Goal: Task Accomplishment & Management: Manage account settings

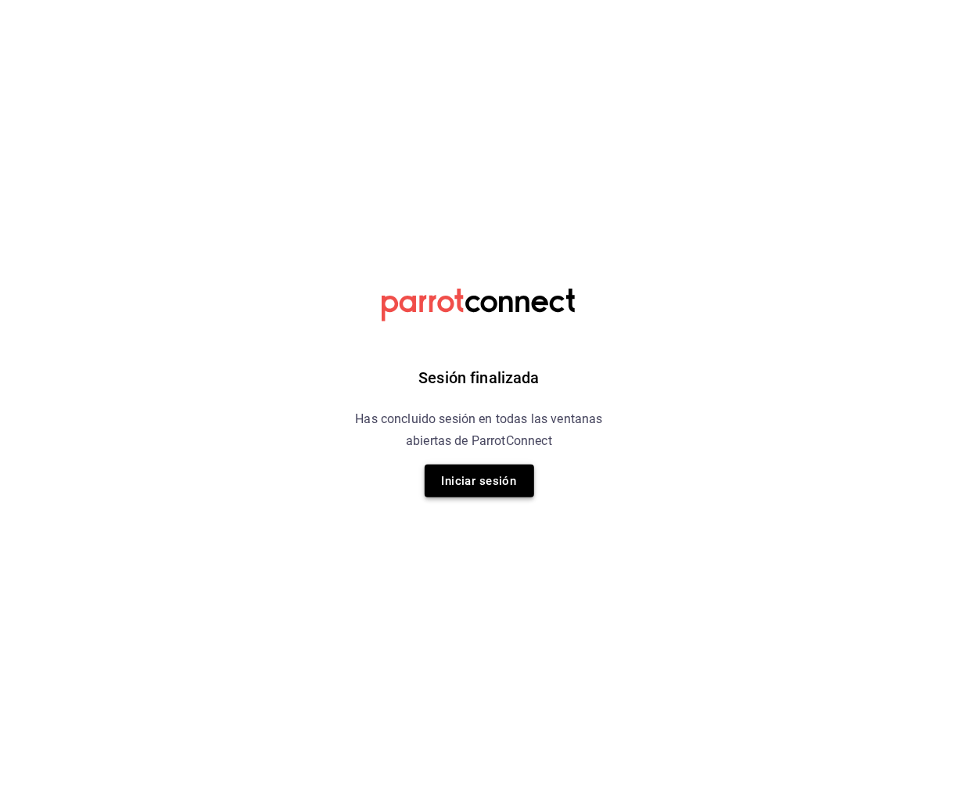
click at [496, 486] on button "Iniciar sesión" at bounding box center [479, 480] width 109 height 33
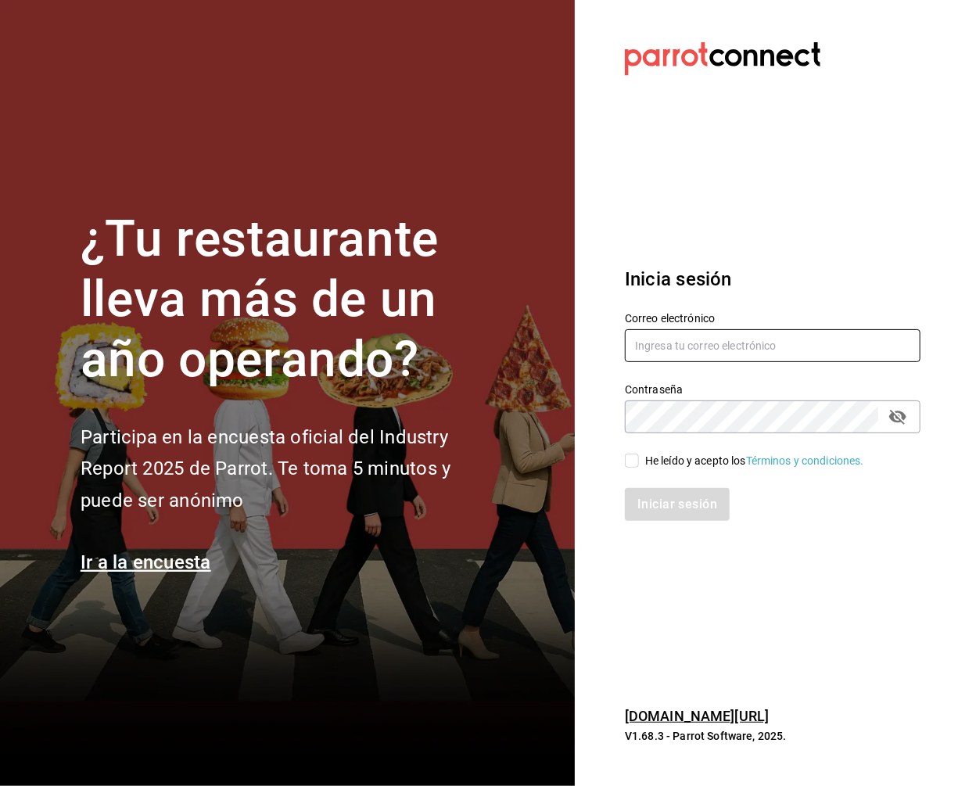
click at [657, 347] on input "text" at bounding box center [773, 345] width 296 height 33
type input "aperez@humanitree.edu.mx"
click at [625, 461] on input "He leído y acepto los Términos y condiciones." at bounding box center [632, 461] width 14 height 14
checkbox input "true"
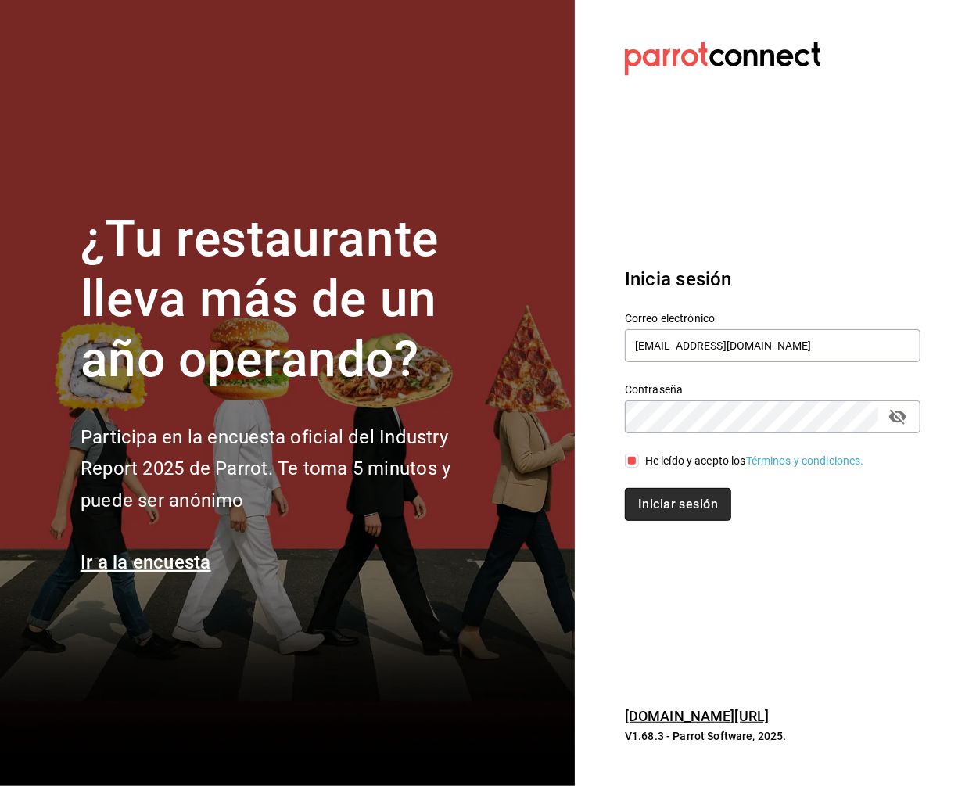
click at [668, 504] on button "Iniciar sesión" at bounding box center [678, 504] width 106 height 33
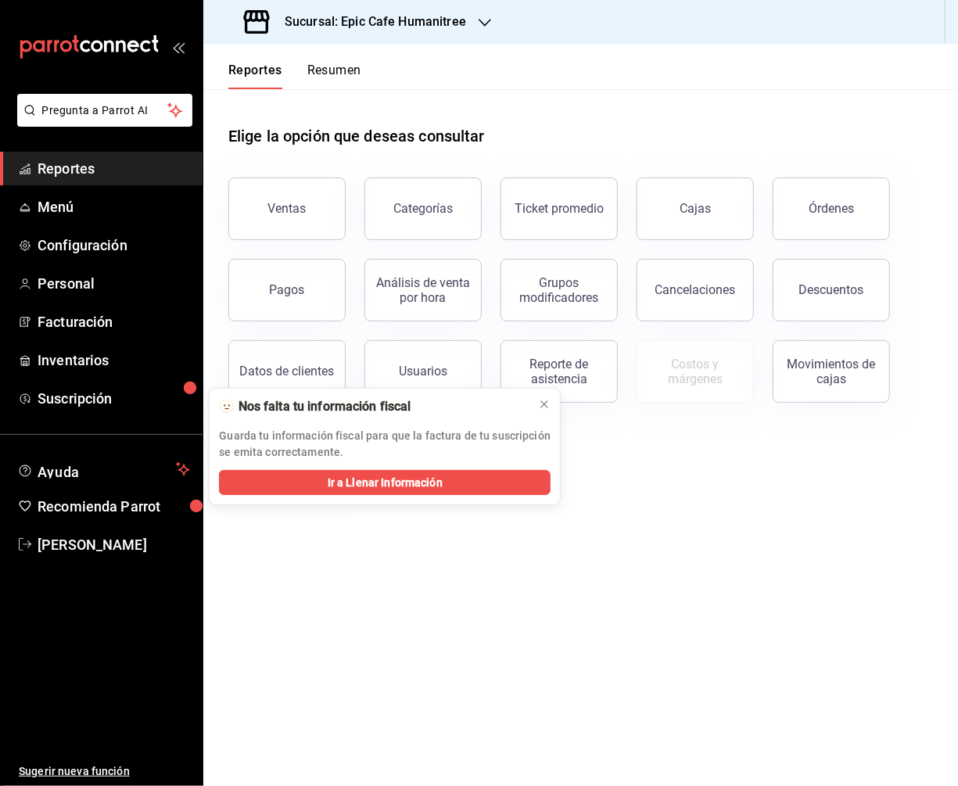
click at [473, 22] on div "Sucursal: Epic Cafe Humanitree" at bounding box center [356, 22] width 281 height 44
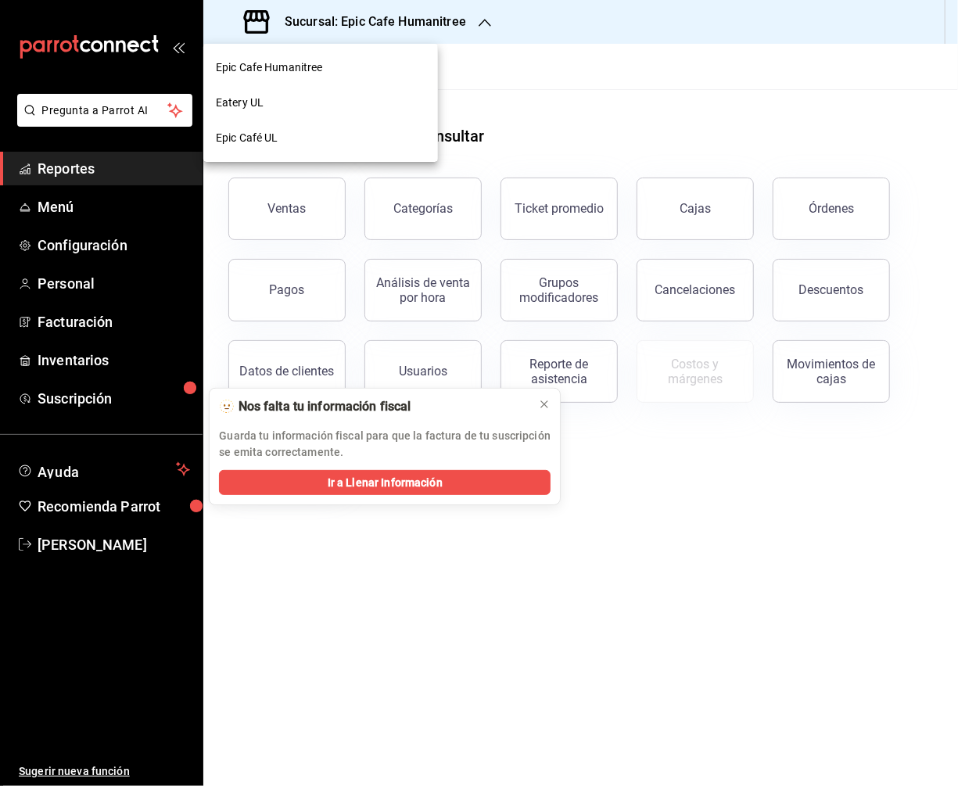
click at [285, 145] on div "Epic Café UL" at bounding box center [321, 138] width 210 height 16
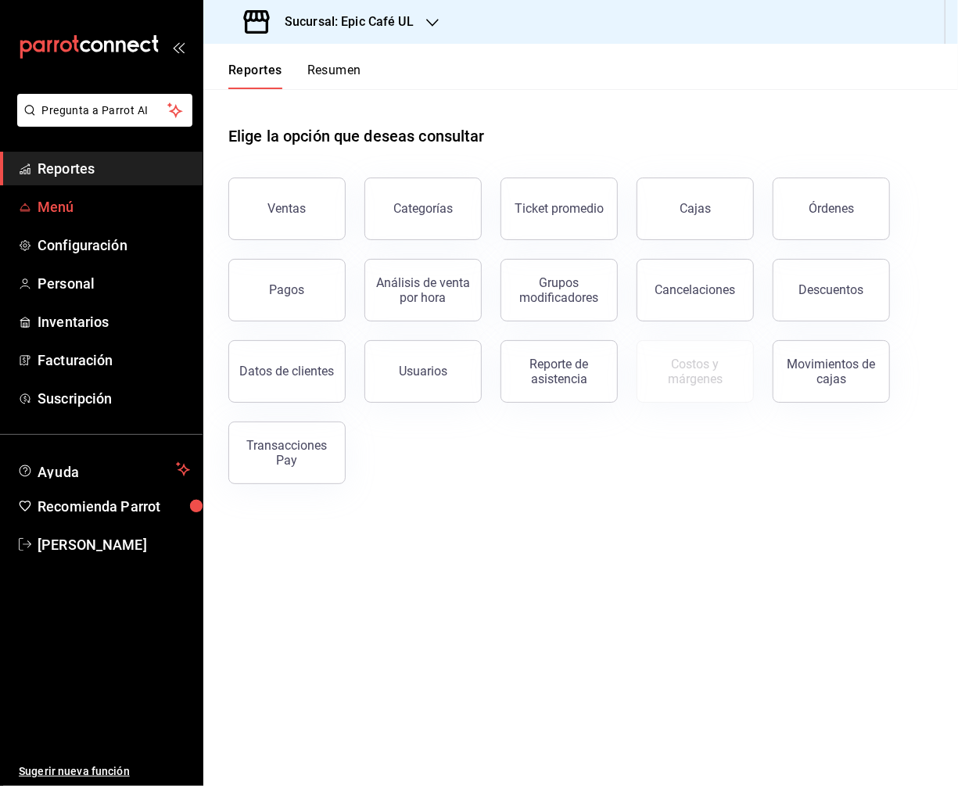
click at [73, 214] on span "Menú" at bounding box center [114, 206] width 152 height 21
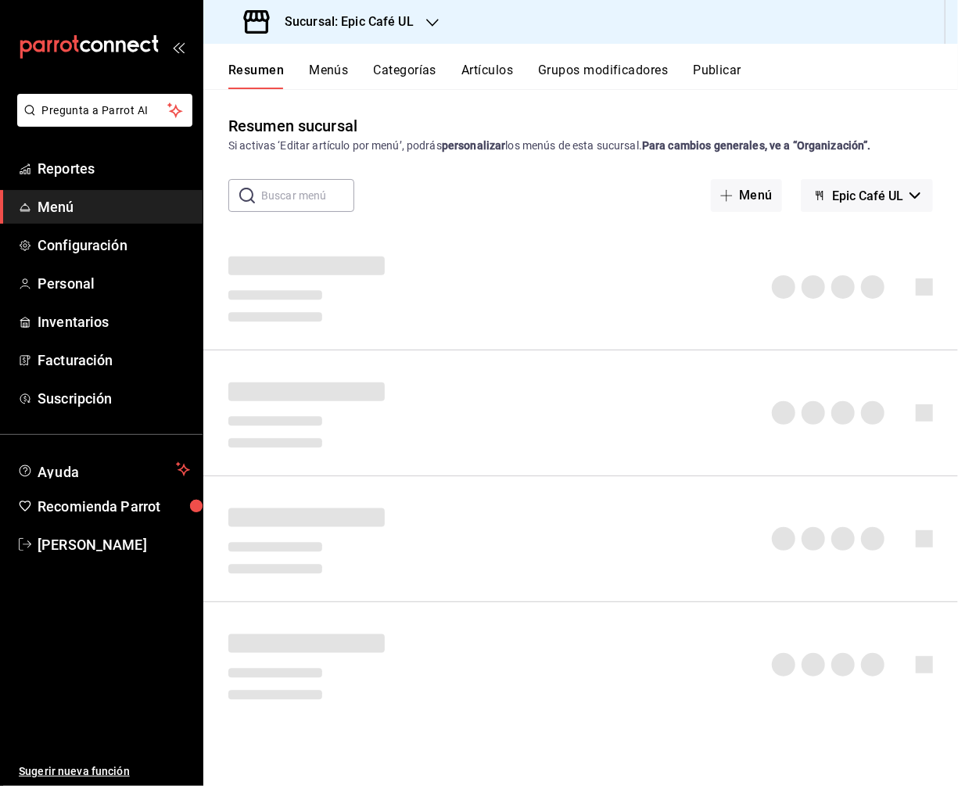
click at [489, 72] on button "Artículos" at bounding box center [487, 76] width 52 height 27
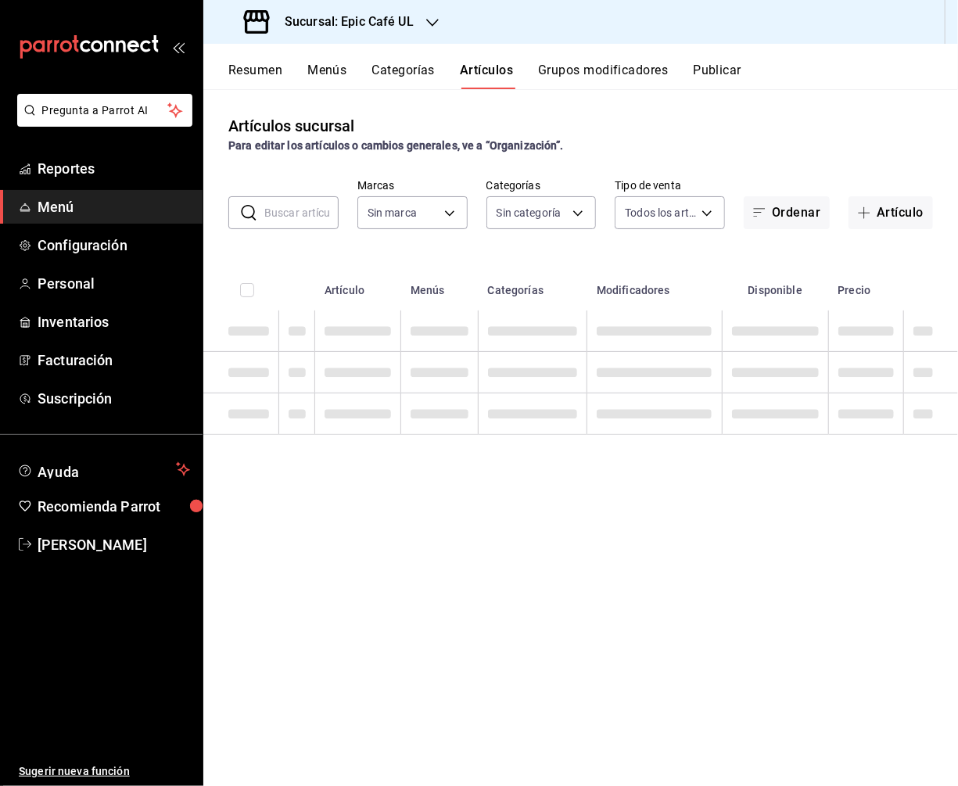
type input "8ab046c6-0e56-43ef-b272-b6267400ac64,c832d7f2-bfd0-461e-be2e-c17eaf69f67d"
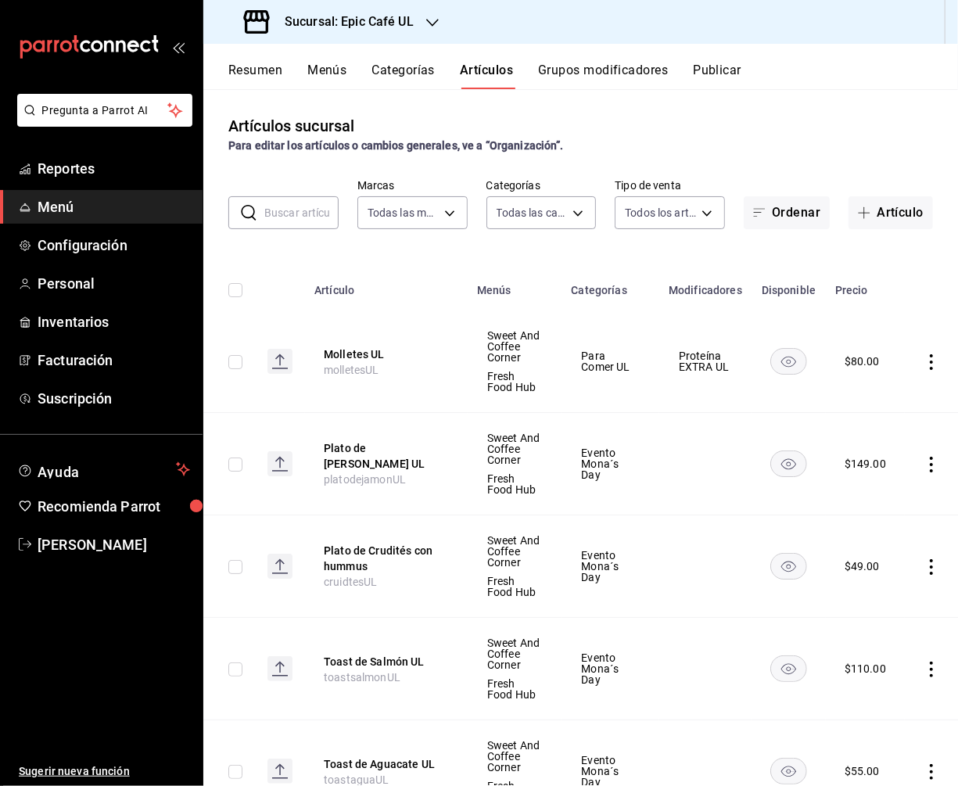
type input "607205d8-3a2d-4c2e-9df3-51caed97f767,0b460728-6364-42ef-89dc-bd26cc72a634,74d82…"
click at [573, 206] on body "Pregunta a Parrot AI Reportes Menú Configuración Personal Inventarios Facturaci…" at bounding box center [479, 393] width 958 height 786
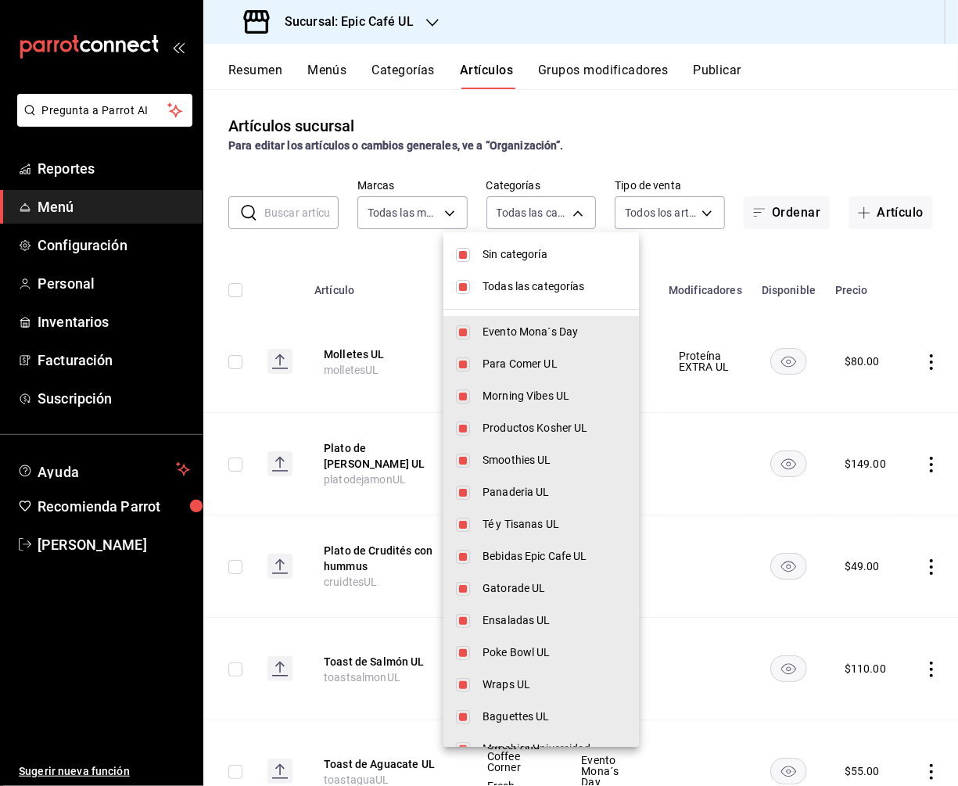
click at [468, 252] on input "checkbox" at bounding box center [463, 255] width 14 height 14
checkbox input "false"
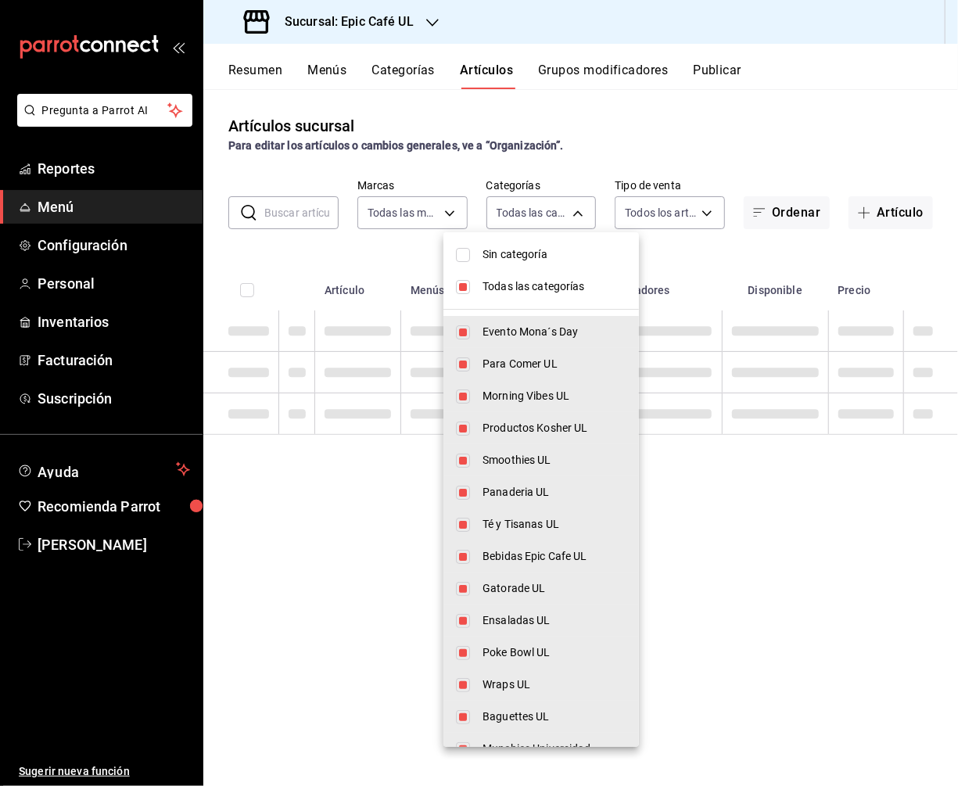
click at [467, 290] on input "checkbox" at bounding box center [463, 287] width 14 height 14
checkbox input "false"
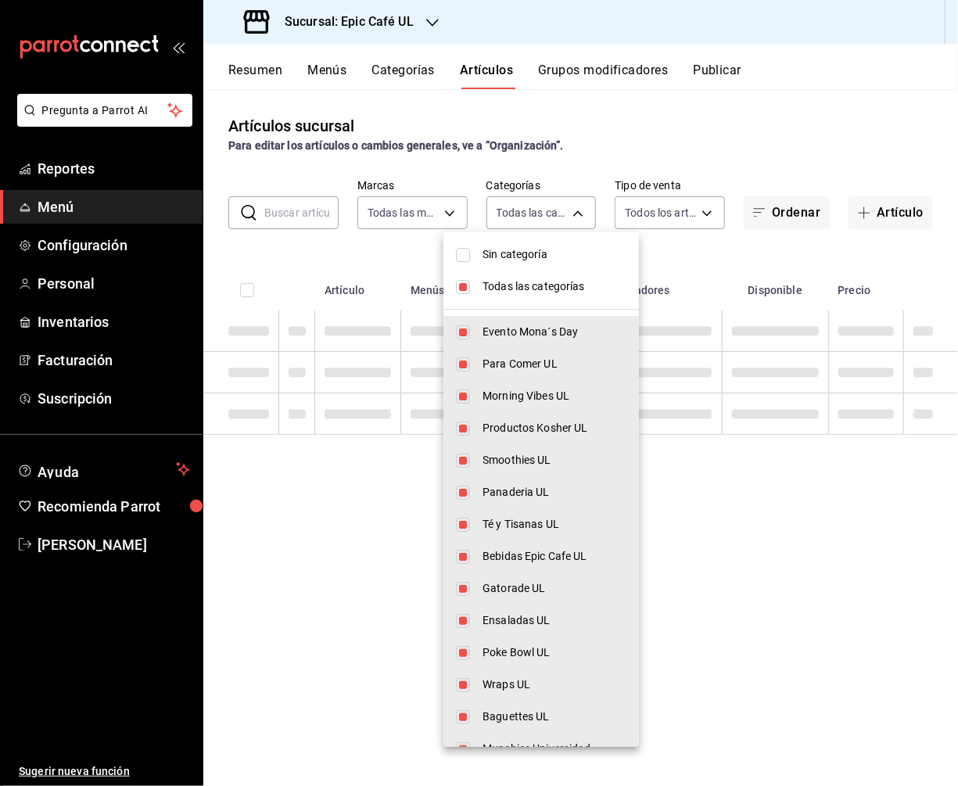
checkbox input "false"
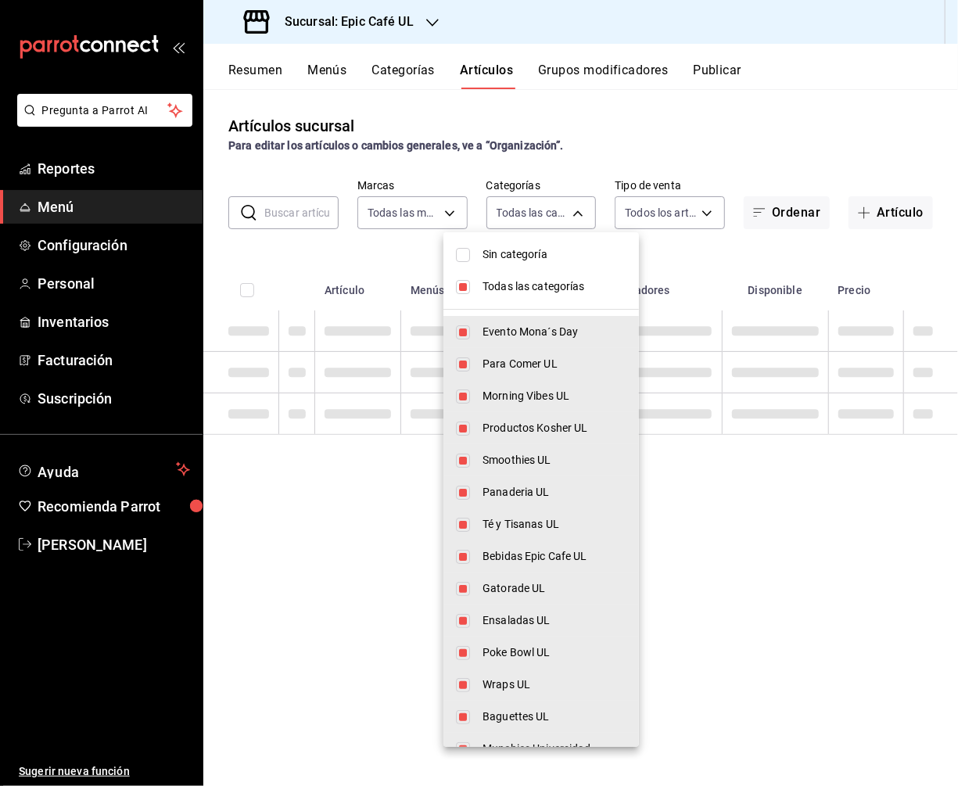
checkbox input "false"
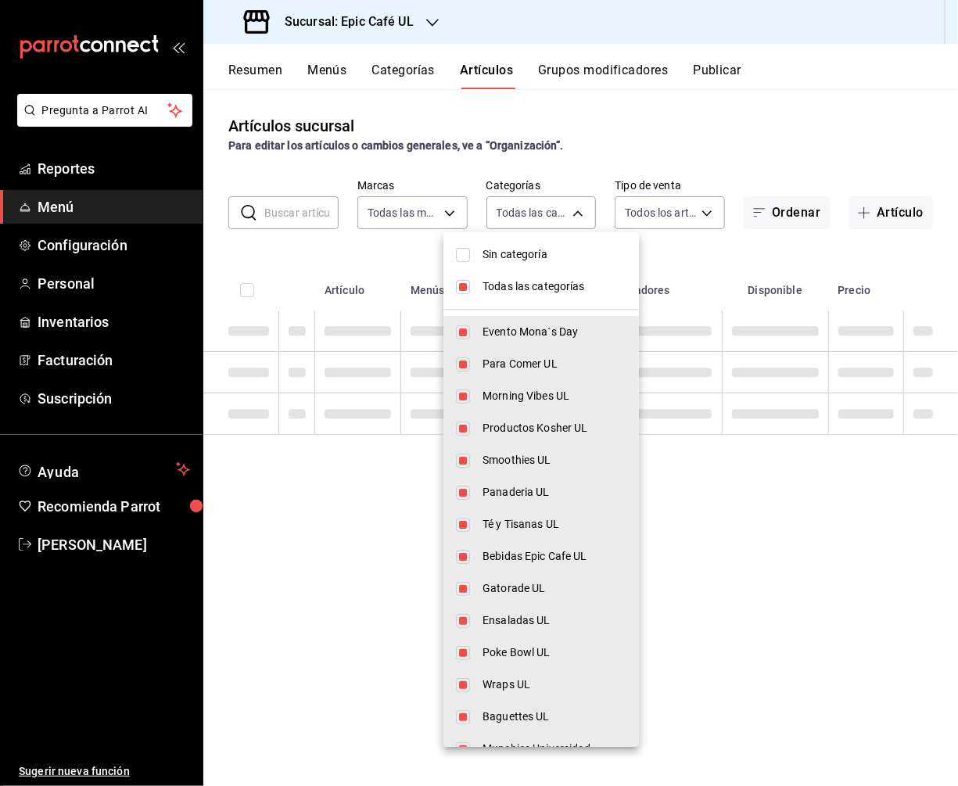
checkbox input "false"
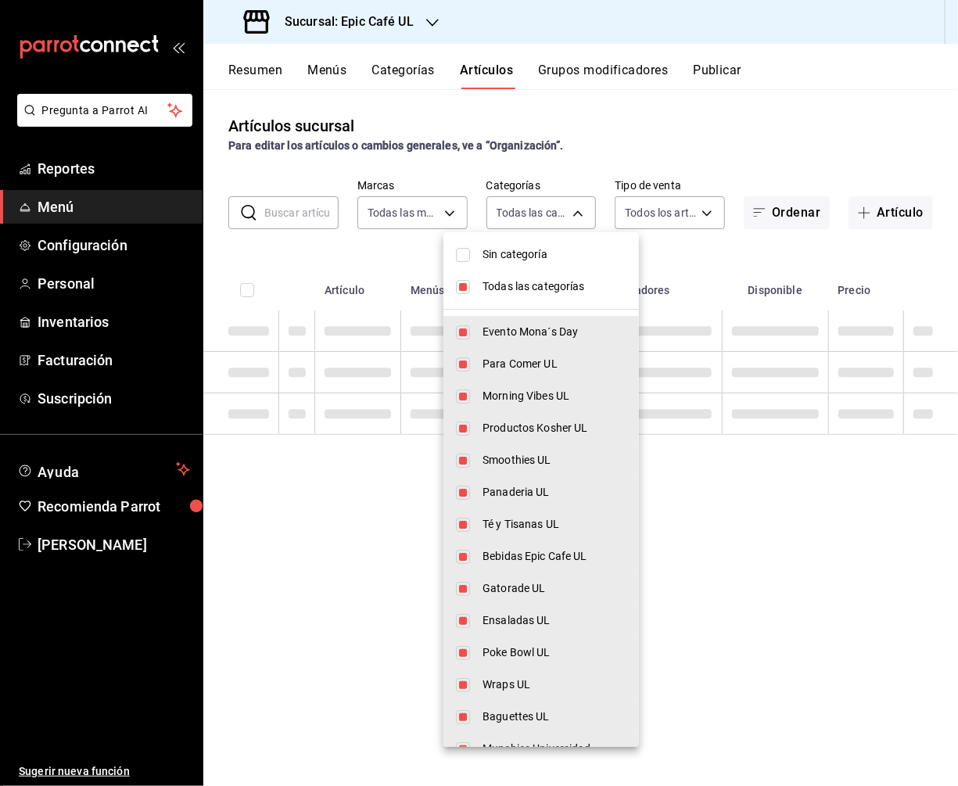
checkbox input "false"
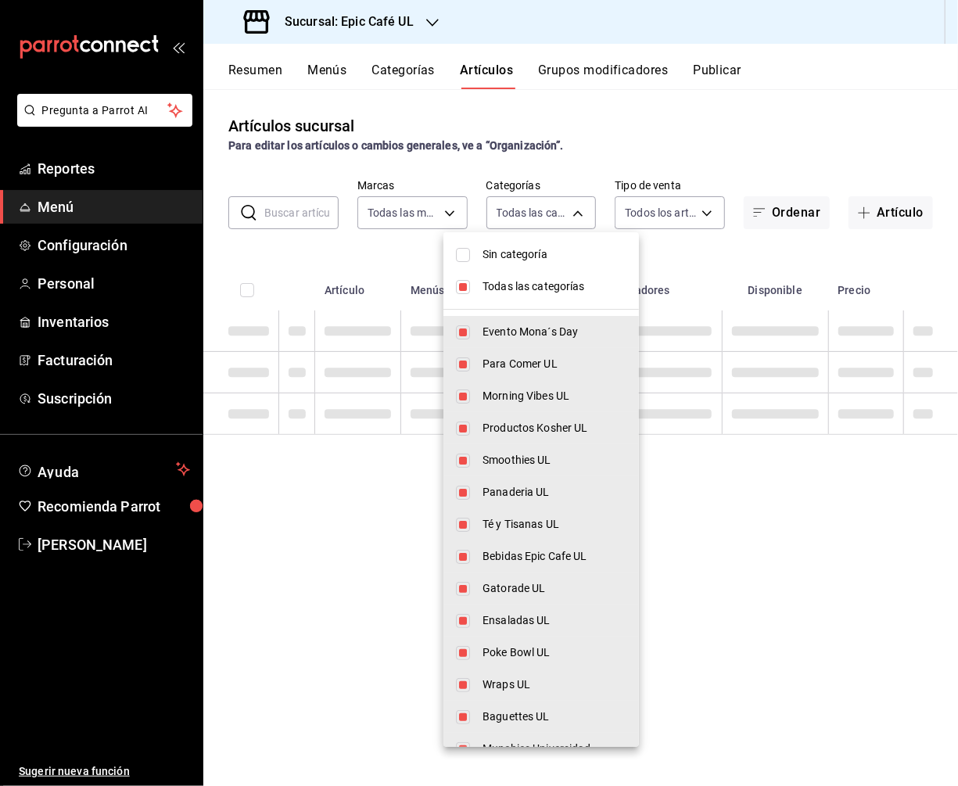
checkbox input "false"
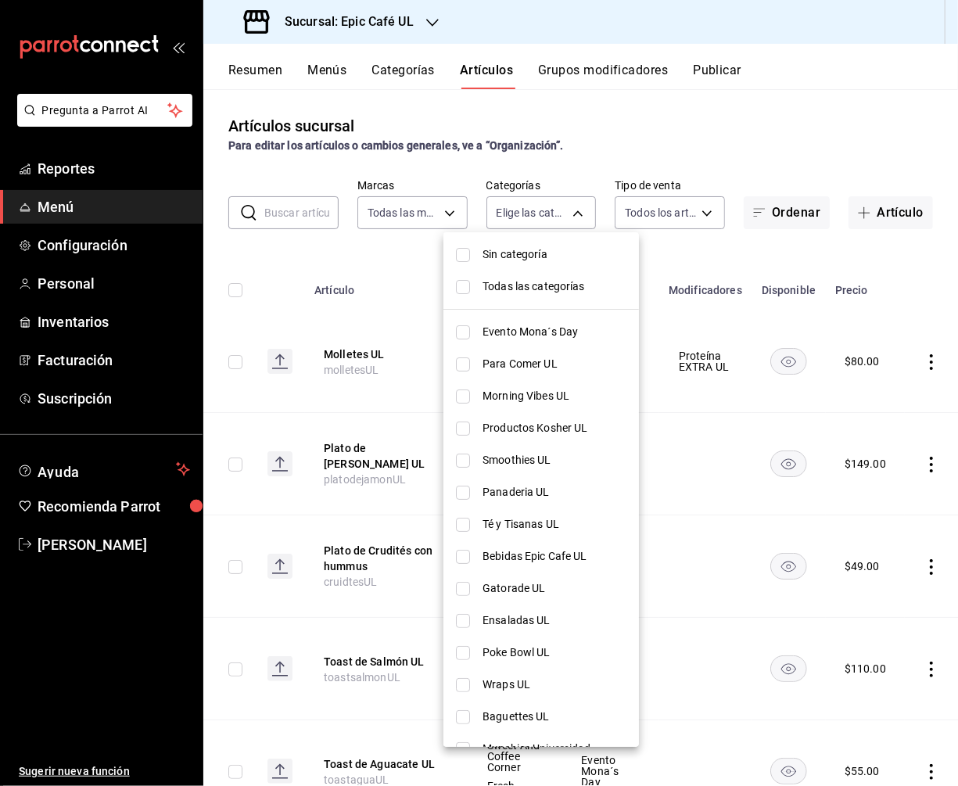
click at [519, 353] on li "Para Comer UL" at bounding box center [540, 364] width 195 height 32
type input "0b460728-6364-42ef-89dc-bd26cc72a634"
checkbox input "true"
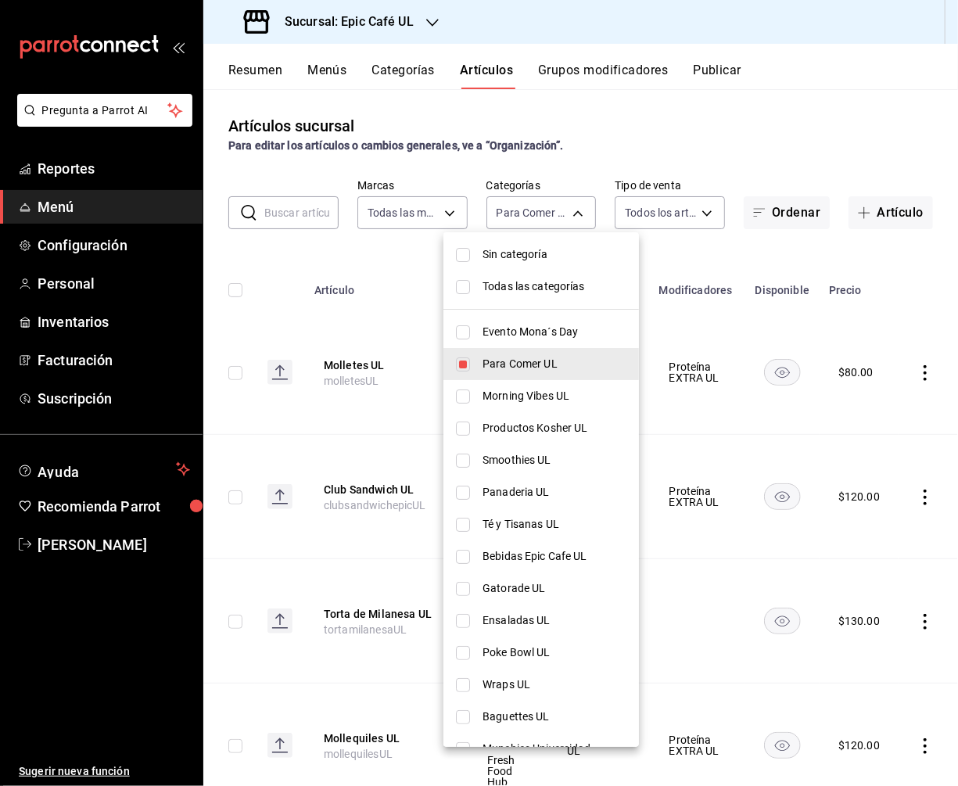
click at [750, 134] on div at bounding box center [479, 393] width 958 height 786
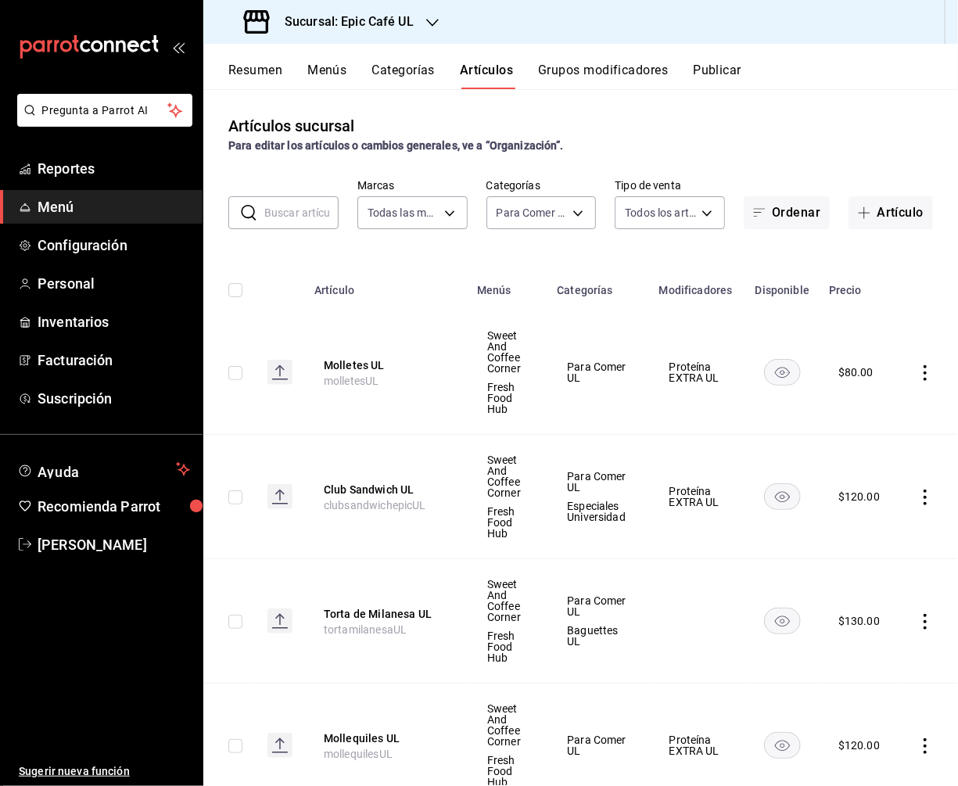
click at [925, 371] on icon "actions" at bounding box center [924, 373] width 3 height 16
click at [876, 440] on span "Duplicar" at bounding box center [878, 440] width 41 height 16
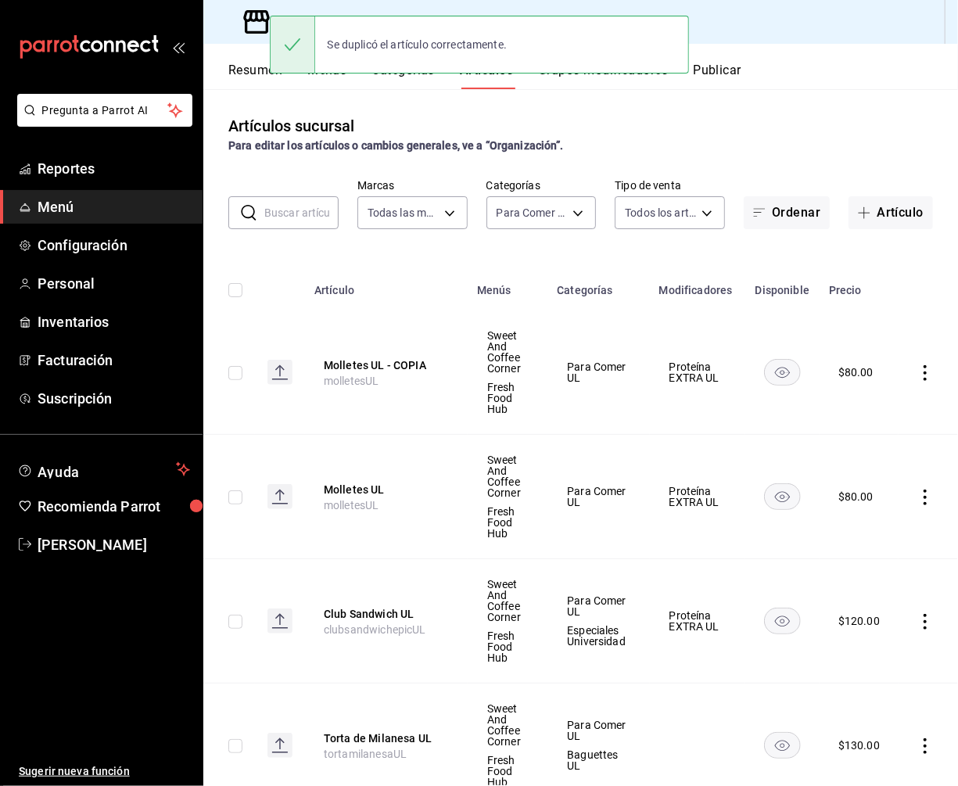
click at [922, 373] on icon "actions" at bounding box center [925, 373] width 16 height 16
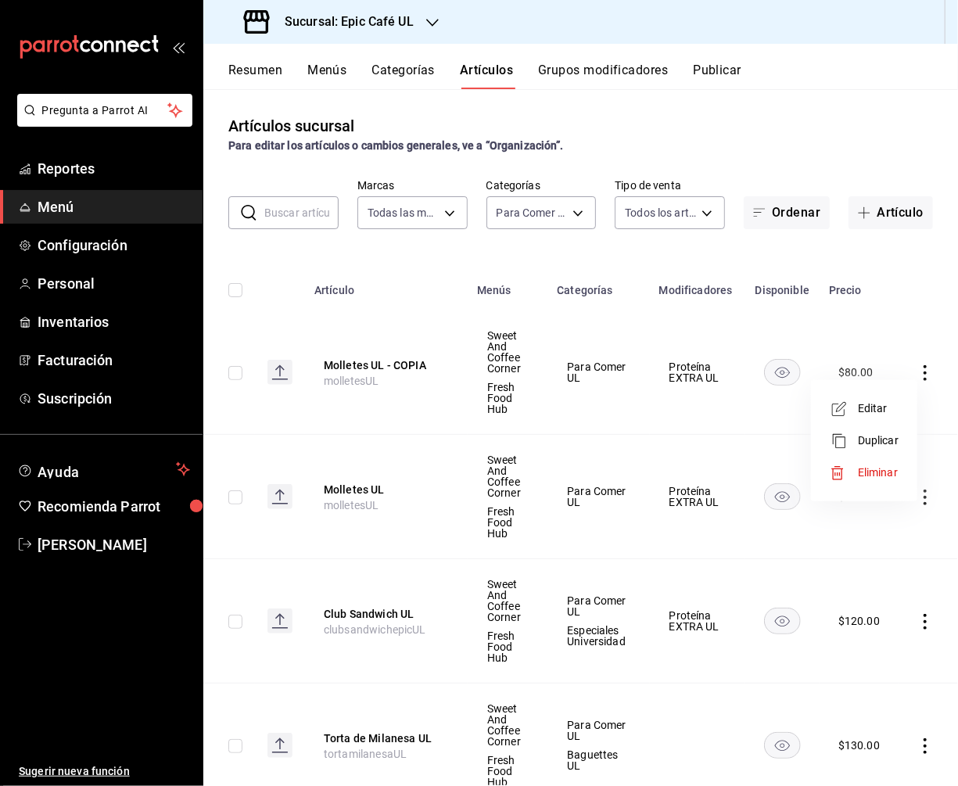
click at [877, 400] on li "Editar" at bounding box center [864, 409] width 94 height 32
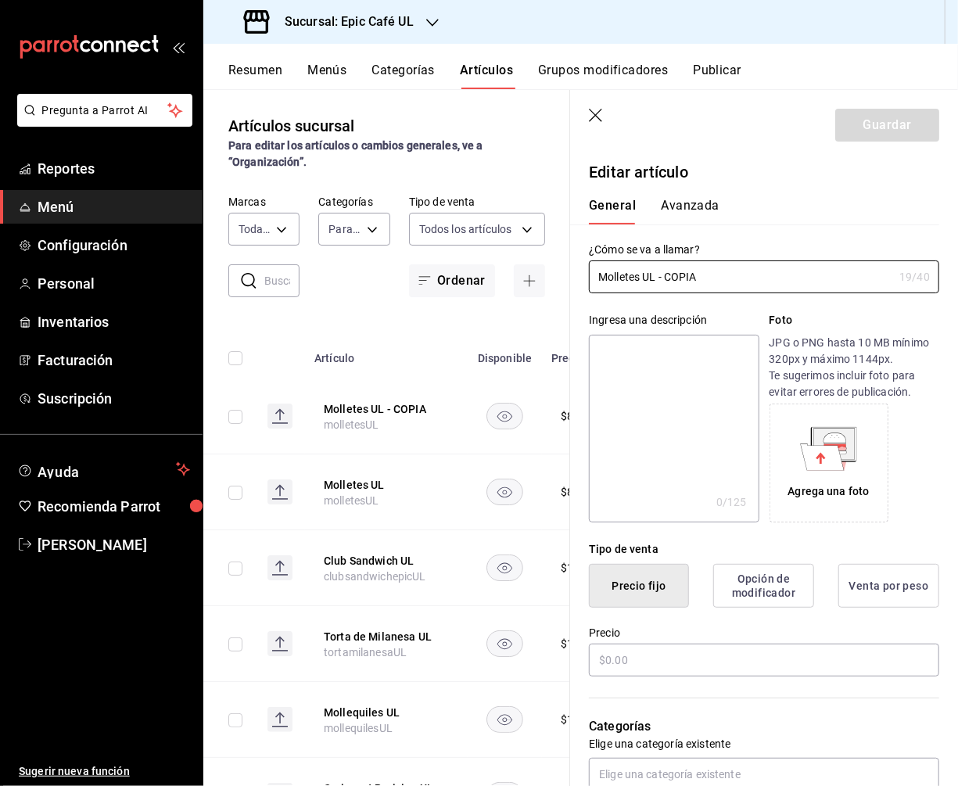
type input "$80.00"
drag, startPoint x: 715, startPoint y: 282, endPoint x: 581, endPoint y: 278, distance: 134.6
click at [581, 278] on div "¿Cómo se va a llamar? Molletes UL - COPIA 19 /40 ¿Cómo se va a llamar?" at bounding box center [754, 258] width 369 height 69
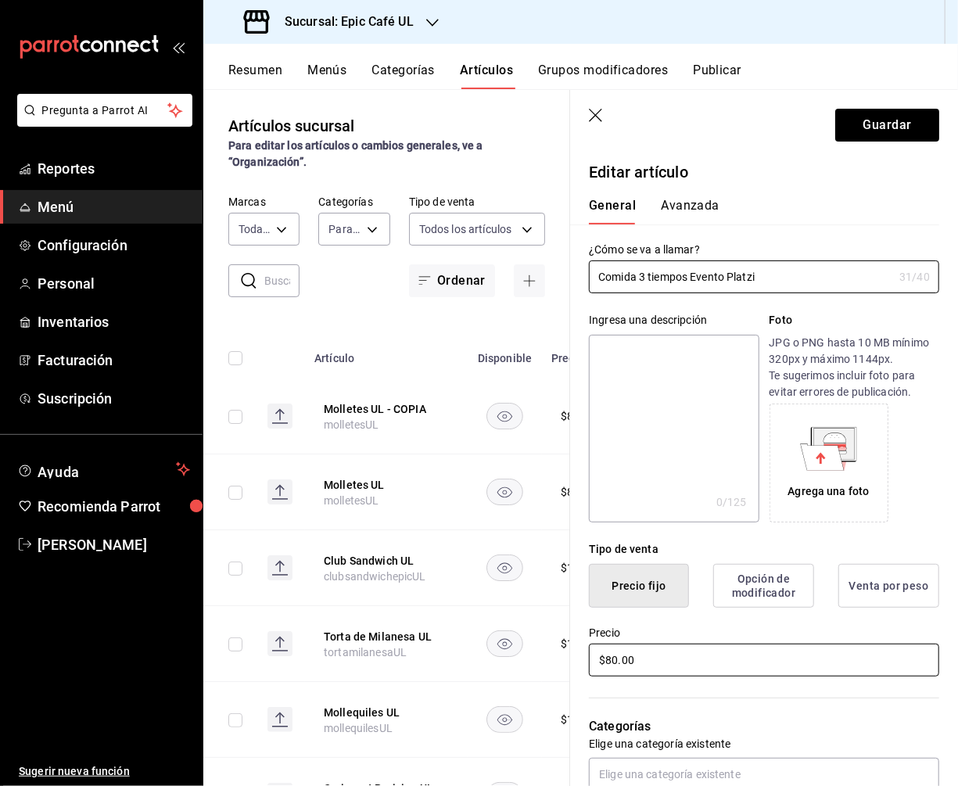
type input "Comida 3 tiempos Evento Platzi"
drag, startPoint x: 645, startPoint y: 663, endPoint x: 575, endPoint y: 663, distance: 70.4
click at [575, 663] on div "Precio $80.00" at bounding box center [754, 643] width 369 height 71
click at [640, 655] on input "$80.00" at bounding box center [764, 660] width 350 height 33
type input "$8.00"
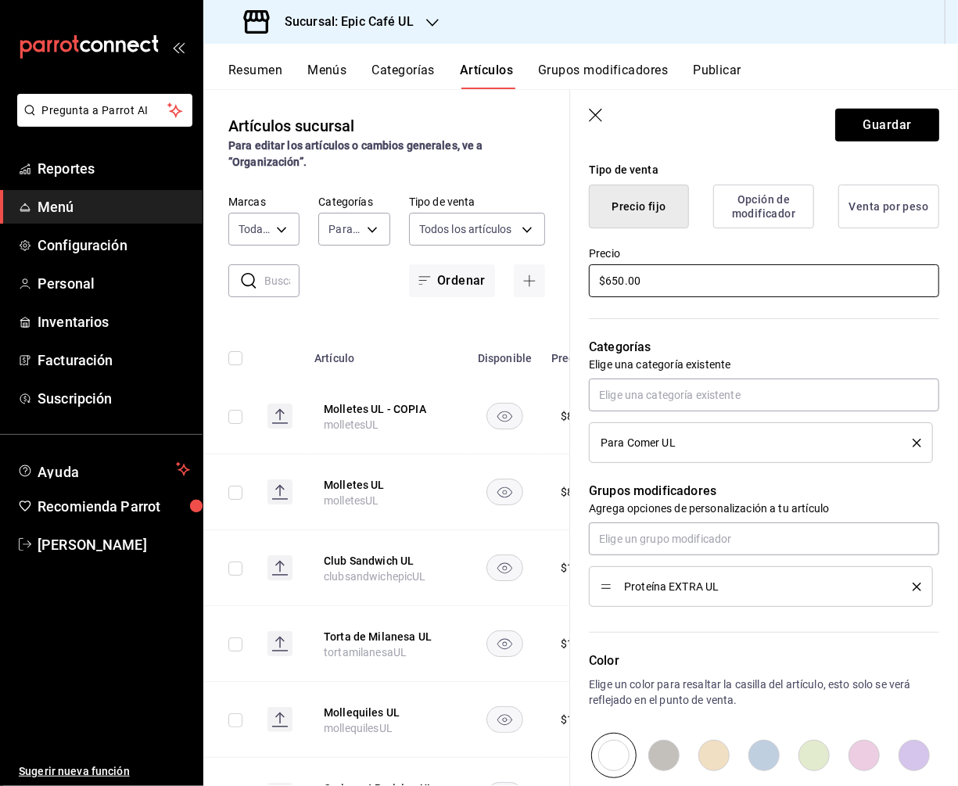
scroll to position [450, 0]
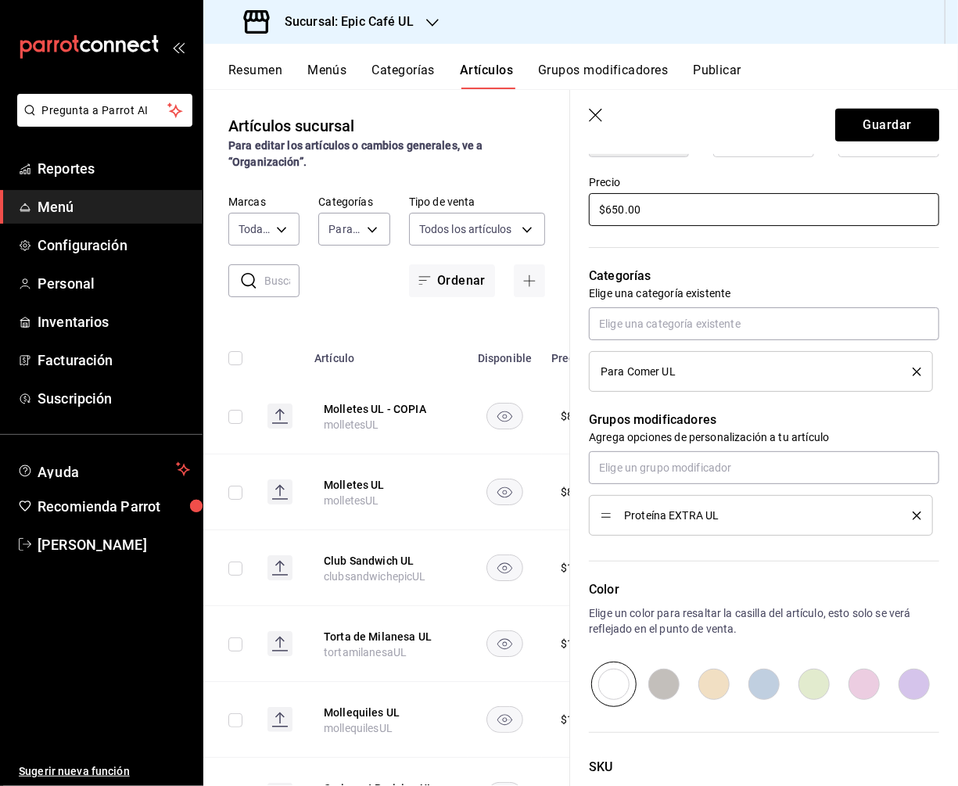
type input "$650.00"
click at [920, 514] on icon "delete" at bounding box center [916, 515] width 9 height 9
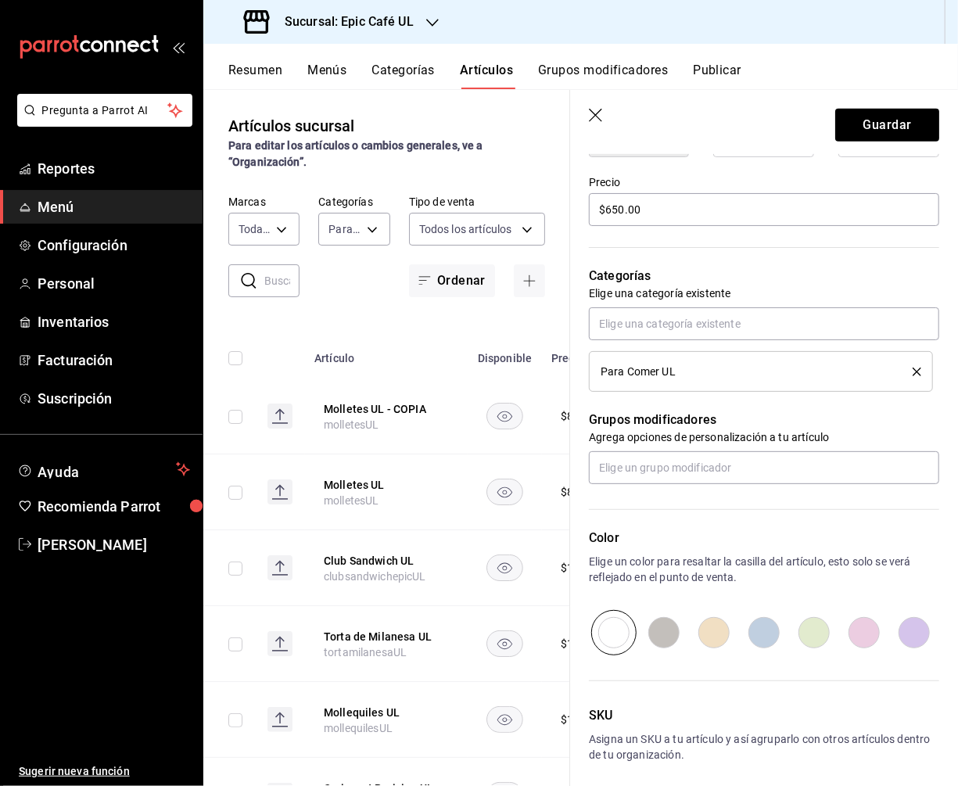
scroll to position [515, 0]
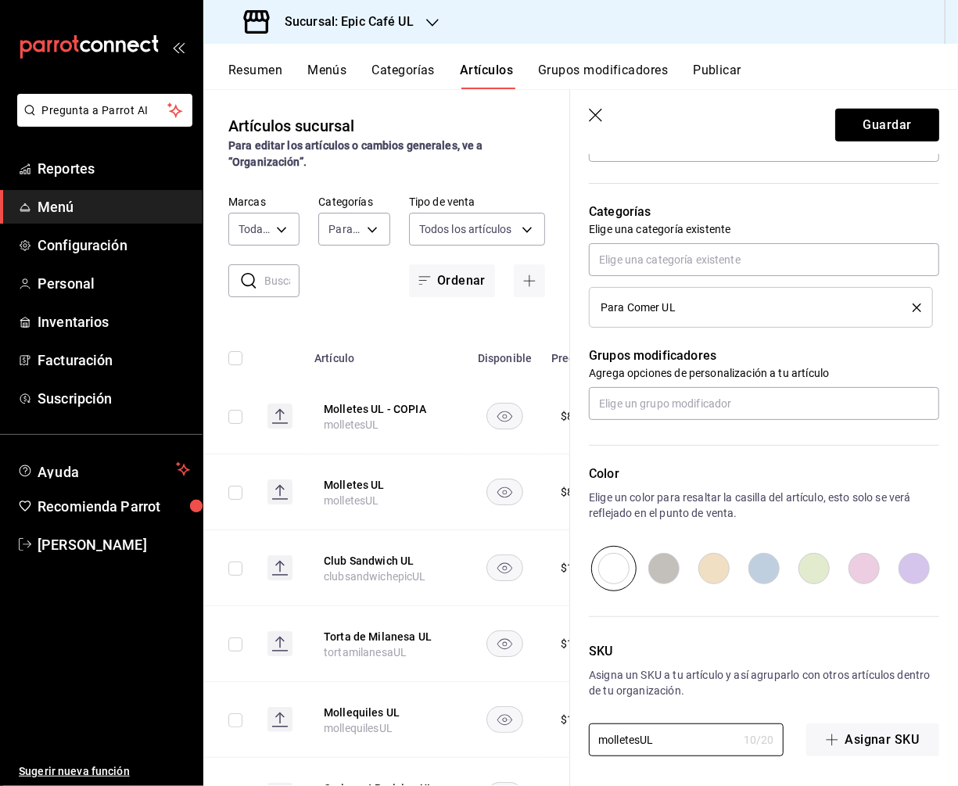
drag, startPoint x: 658, startPoint y: 735, endPoint x: 511, endPoint y: 735, distance: 147.0
click at [511, 735] on main "Artículos sucursal Para editar los artículos o cambios generales, ve a “Organiz…" at bounding box center [580, 437] width 755 height 697
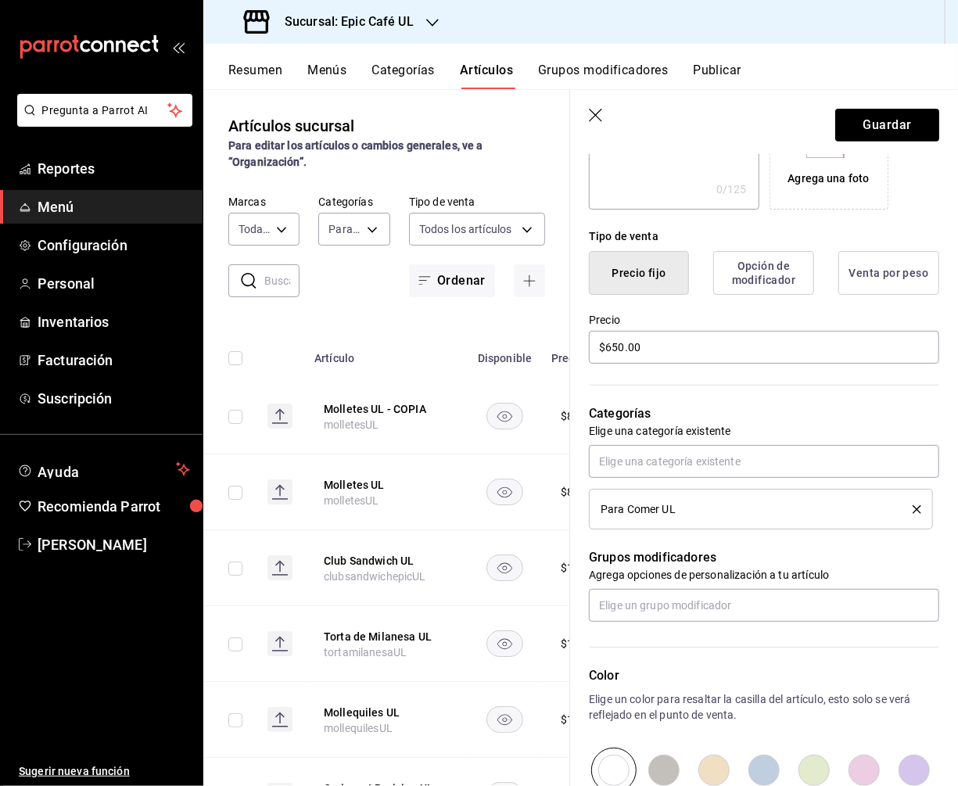
scroll to position [0, 0]
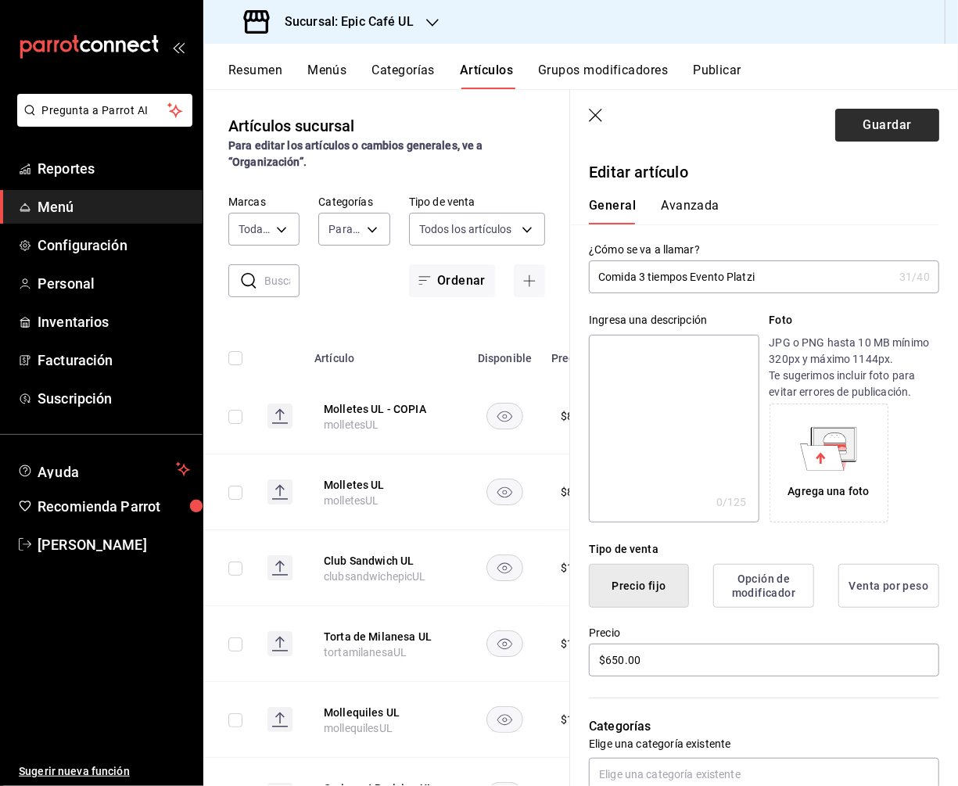
type input "eventoplatzi"
click at [908, 125] on button "Guardar" at bounding box center [887, 125] width 104 height 33
